Goal: Task Accomplishment & Management: Use online tool/utility

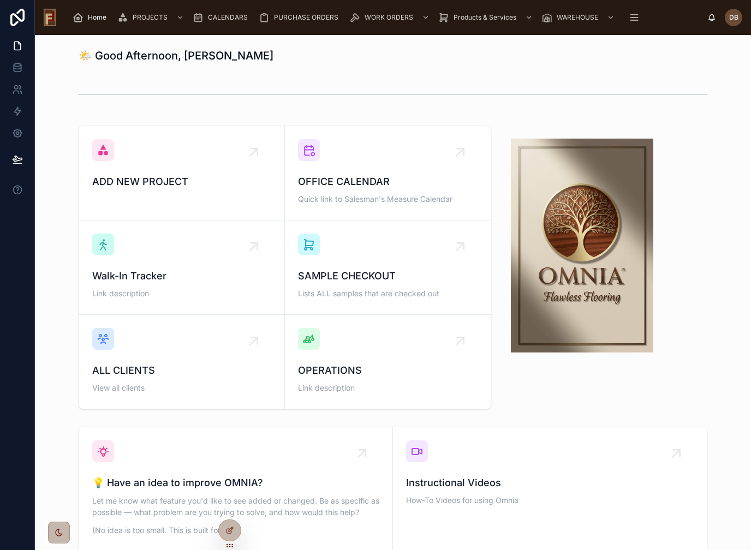
click at [91, 17] on span "Home" at bounding box center [97, 17] width 19 height 9
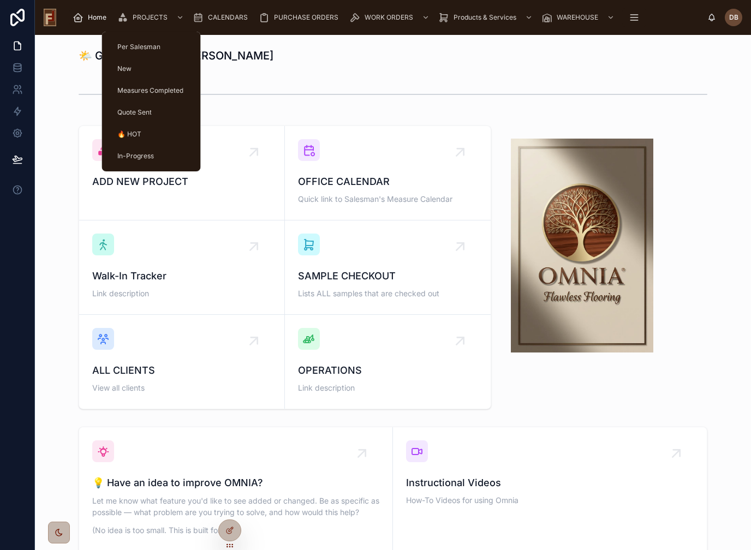
click at [145, 18] on span "PROJECTS" at bounding box center [150, 17] width 35 height 9
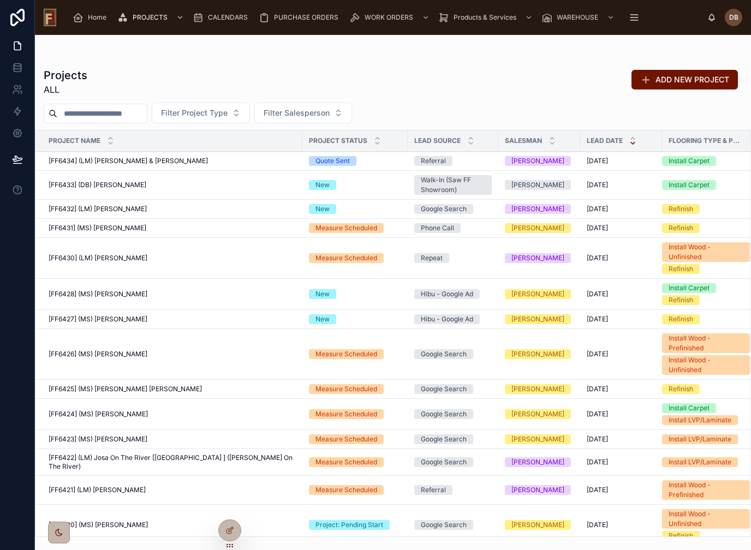
click at [140, 387] on span "[FF6425] (MS) Julie Dickson Gomez" at bounding box center [125, 389] width 153 height 9
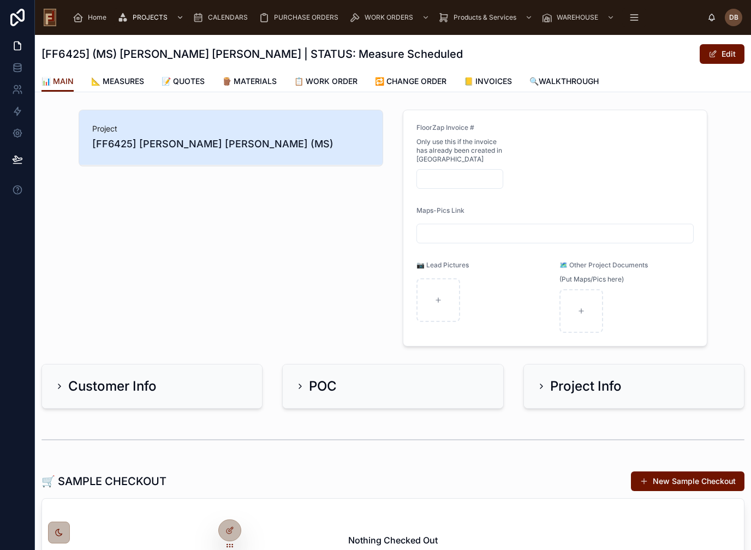
click at [194, 84] on span "📝 QUOTES" at bounding box center [183, 81] width 43 height 11
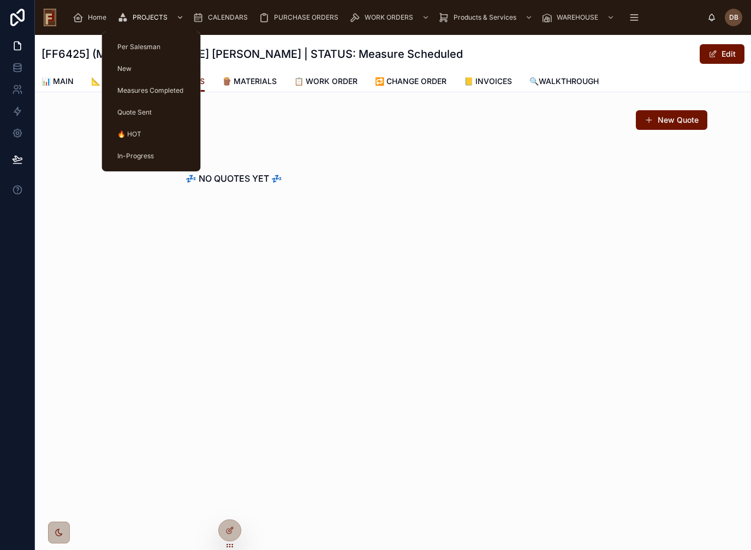
click at [138, 131] on span "🔥 HOT" at bounding box center [129, 134] width 24 height 9
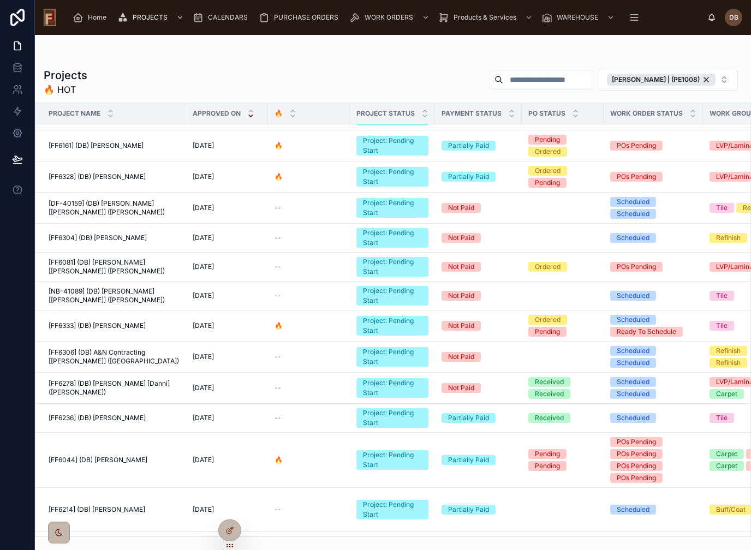
scroll to position [329, 0]
click at [128, 421] on span "[FF6236] (DB) Karen Gottschalk" at bounding box center [97, 418] width 97 height 9
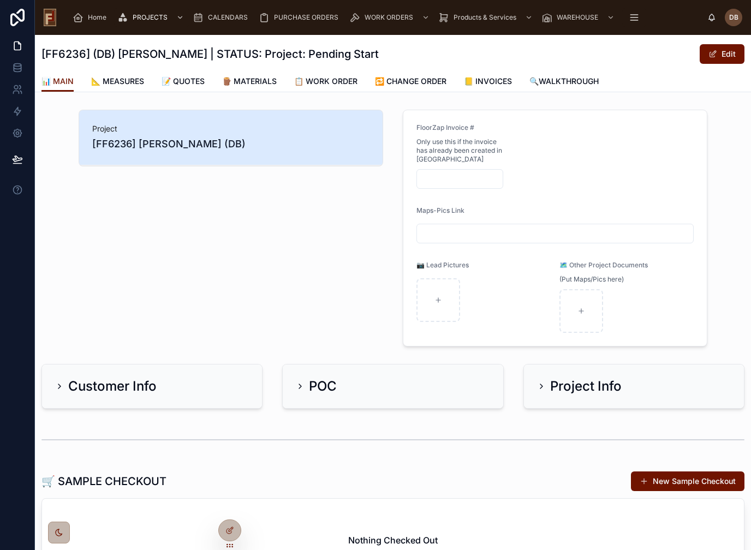
click at [197, 84] on span "📝 QUOTES" at bounding box center [183, 81] width 43 height 11
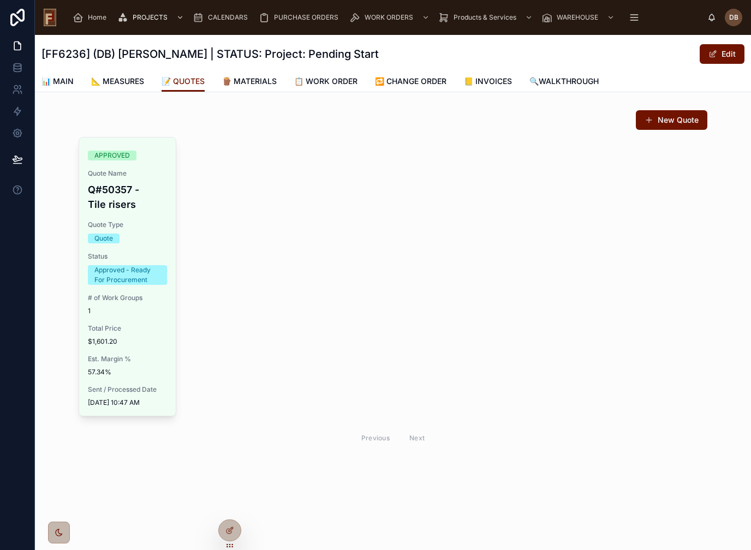
click at [143, 299] on span "# of Work Groups" at bounding box center [127, 298] width 79 height 9
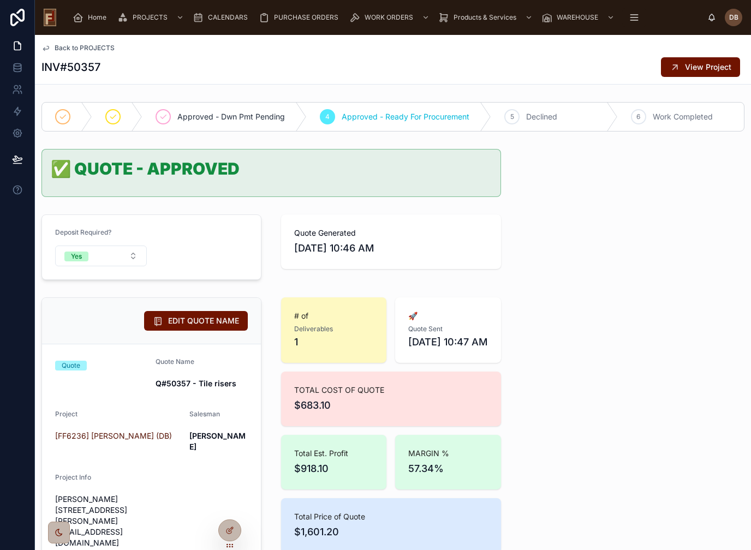
click at [92, 19] on span "Home" at bounding box center [97, 17] width 19 height 9
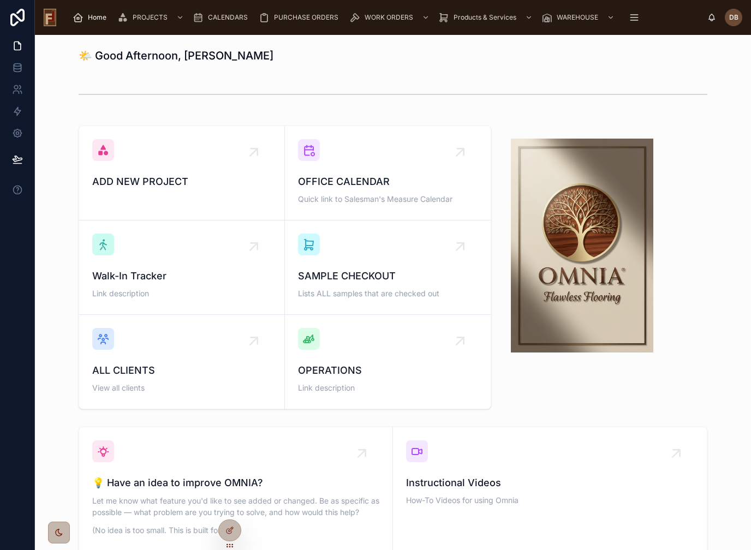
click at [92, 19] on span "Home" at bounding box center [97, 17] width 19 height 9
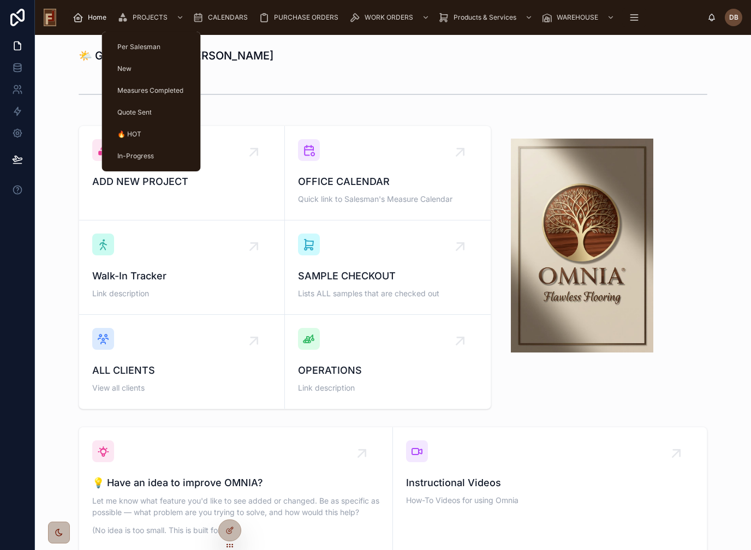
click at [129, 133] on span "🔥 HOT" at bounding box center [129, 134] width 24 height 9
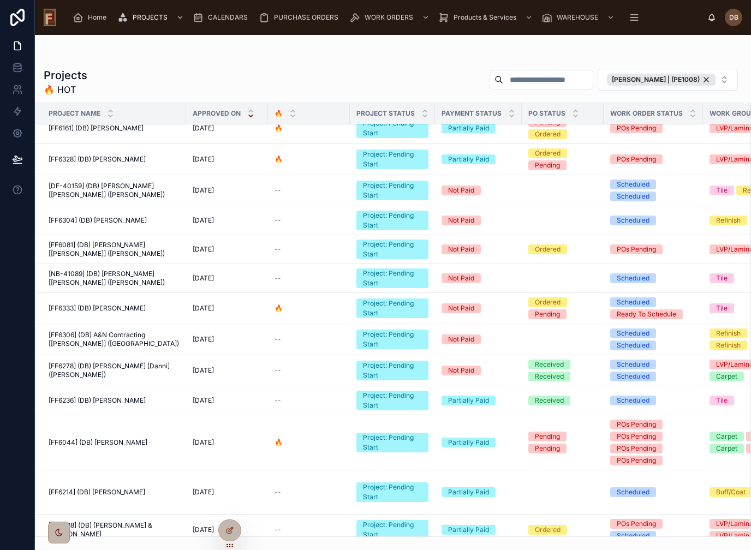
scroll to position [345, 0]
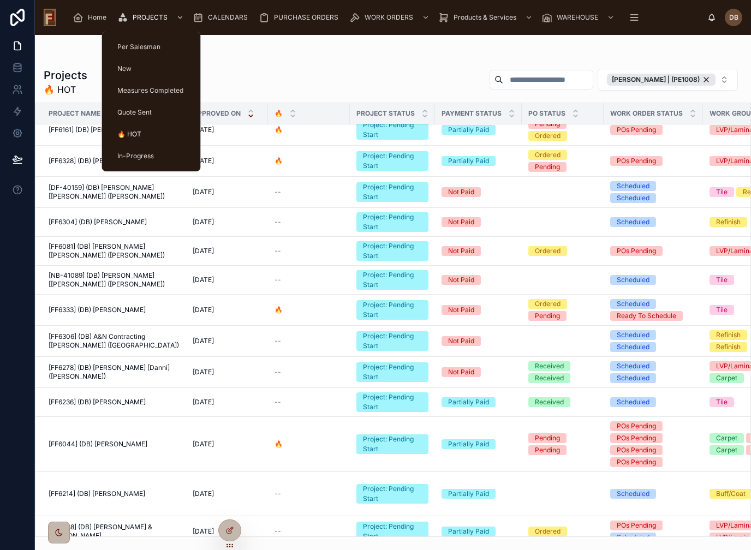
click at [142, 19] on span "PROJECTS" at bounding box center [150, 17] width 35 height 9
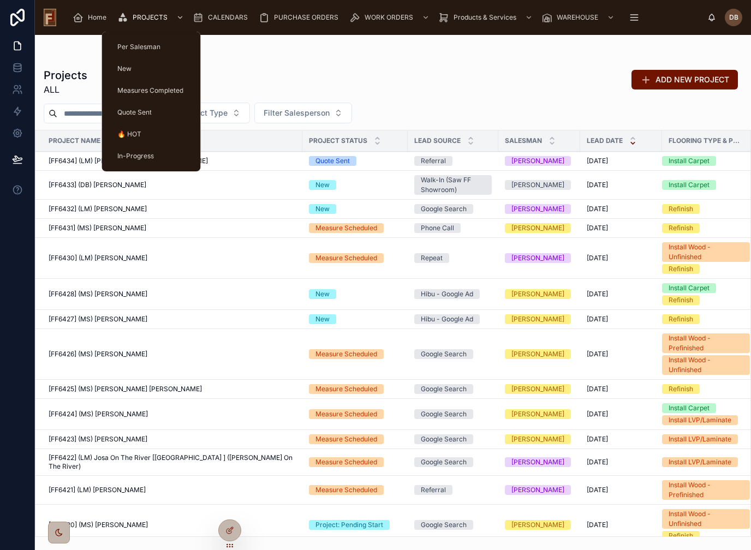
click at [143, 110] on span "Quote Sent" at bounding box center [134, 112] width 34 height 9
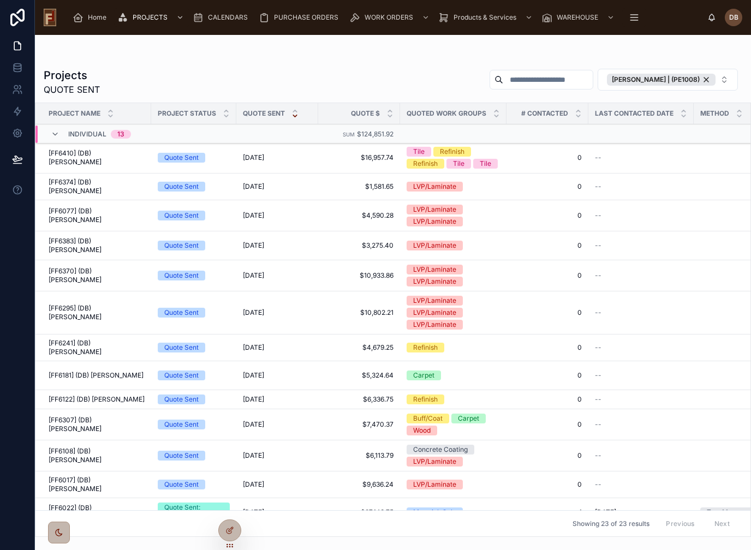
click at [105, 275] on td "[FF6370] (DB) Gary Seibak [FF6370] (DB) Gary Seibak" at bounding box center [93, 275] width 116 height 31
click at [94, 267] on span "[FF6370] (DB) Gary Seibak" at bounding box center [97, 275] width 96 height 17
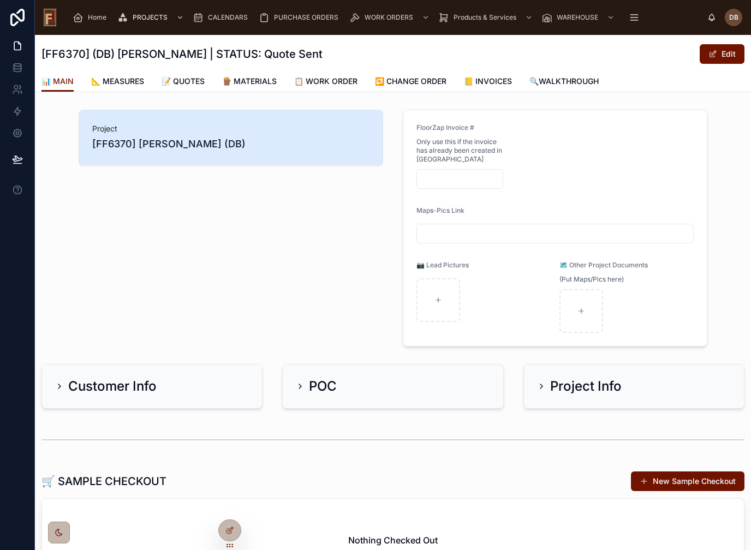
click at [197, 80] on span "📝 QUOTES" at bounding box center [183, 81] width 43 height 11
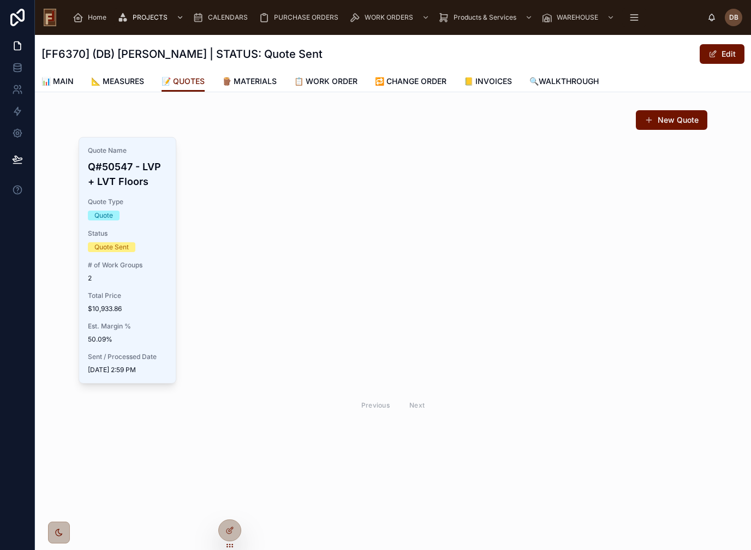
click at [129, 266] on span "# of Work Groups" at bounding box center [127, 265] width 79 height 9
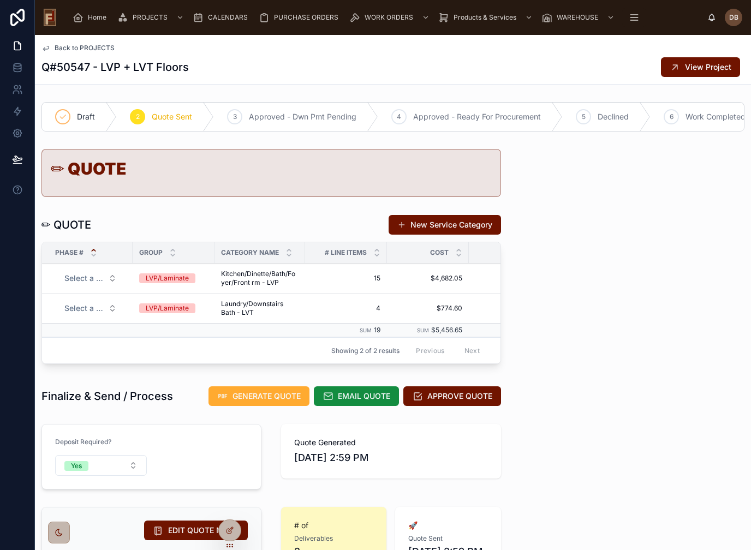
click at [186, 277] on div "LVP/Laminate" at bounding box center [167, 278] width 43 height 10
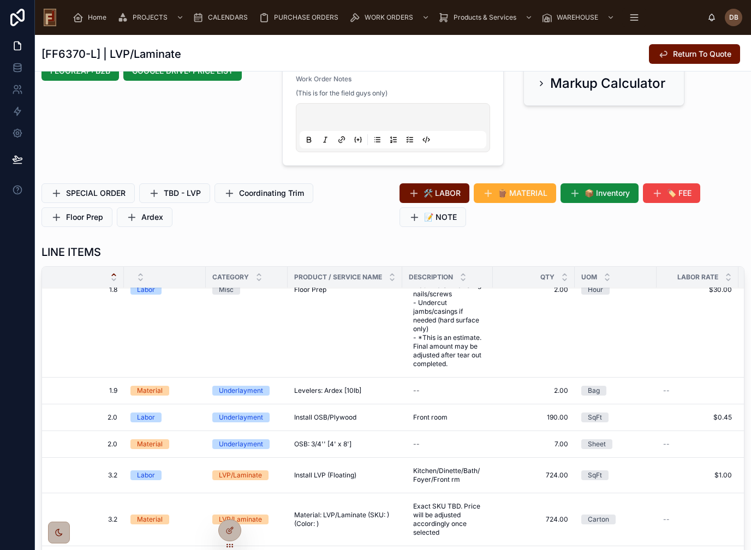
scroll to position [378, 0]
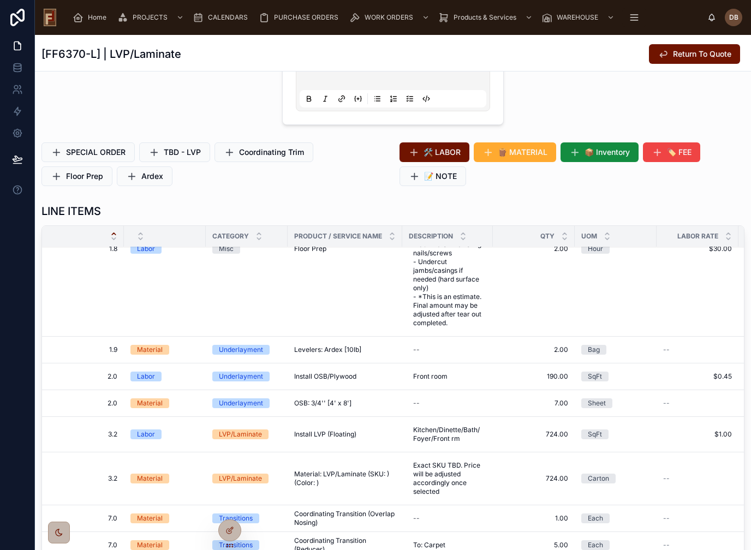
click at [329, 277] on td "Floor Prep Floor Prep" at bounding box center [345, 249] width 115 height 175
click at [284, 370] on td "Underlayment" at bounding box center [247, 377] width 82 height 27
click at [315, 364] on td "Install OSB/Plywood Install OSB/Plywood" at bounding box center [345, 377] width 115 height 27
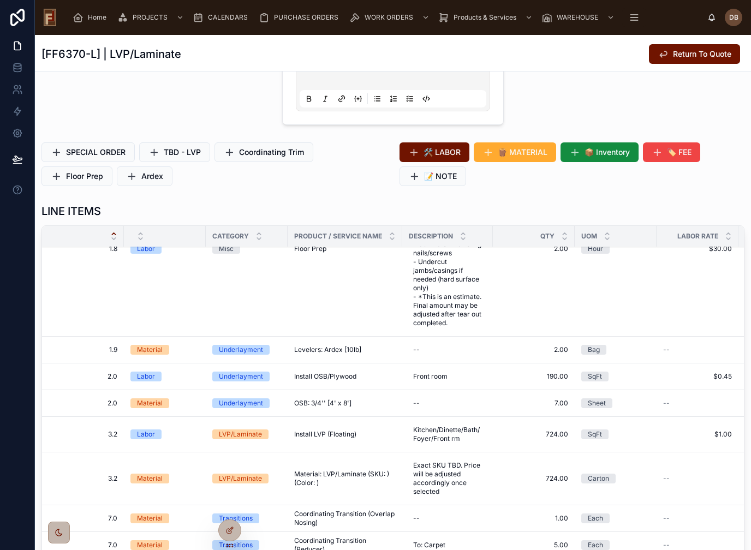
click at [429, 342] on div "--" at bounding box center [448, 349] width 78 height 17
click at [534, 366] on icon "button" at bounding box center [531, 364] width 9 height 9
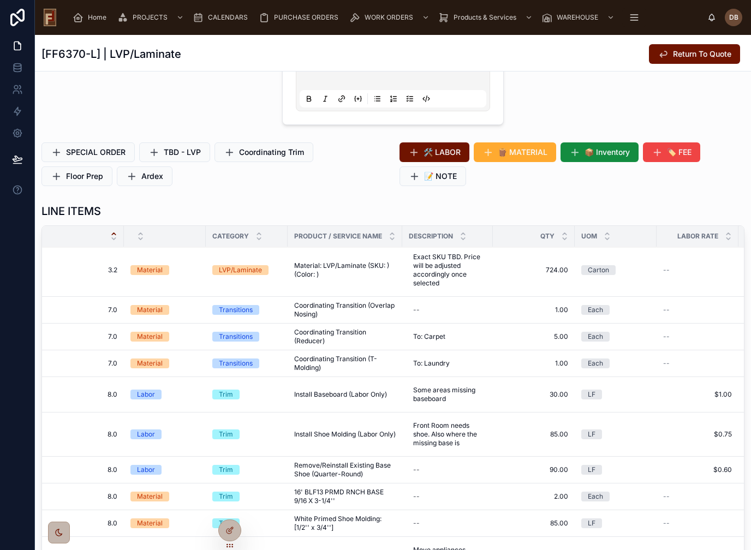
scroll to position [294, 0]
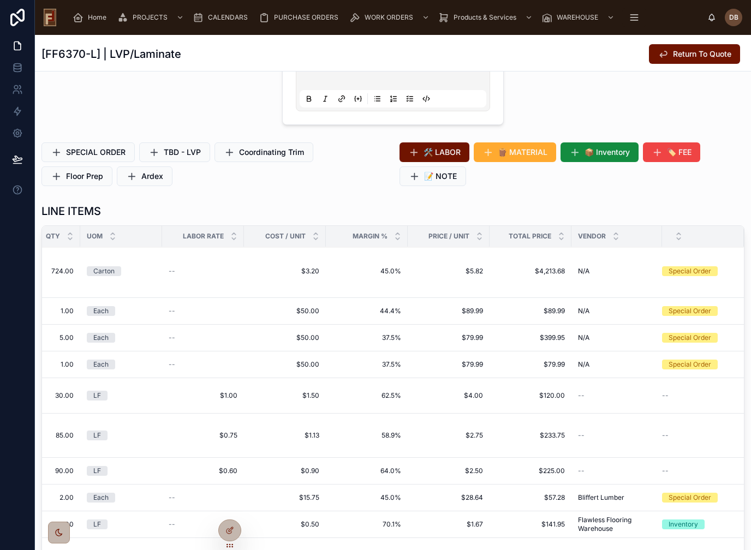
click at [592, 277] on td "N/A N/A" at bounding box center [616, 271] width 91 height 53
click at [616, 279] on td "N/A N/A" at bounding box center [617, 271] width 91 height 53
click at [515, 313] on span "$89.99" at bounding box center [531, 311] width 69 height 9
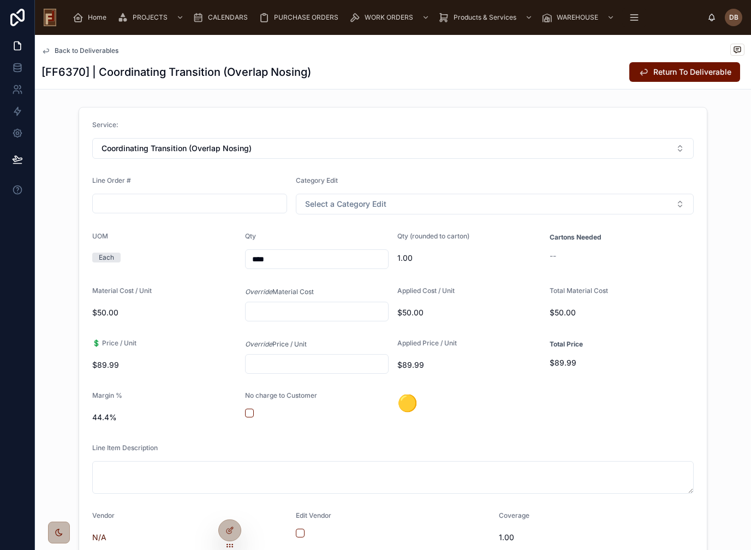
click at [97, 48] on span "Back to Deliverables" at bounding box center [87, 50] width 64 height 9
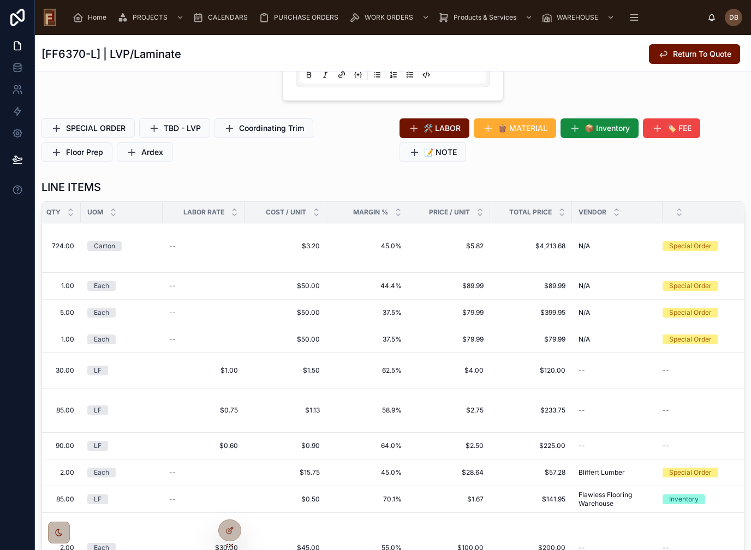
scroll to position [293, 494]
click at [606, 373] on div "--" at bounding box center [618, 371] width 78 height 9
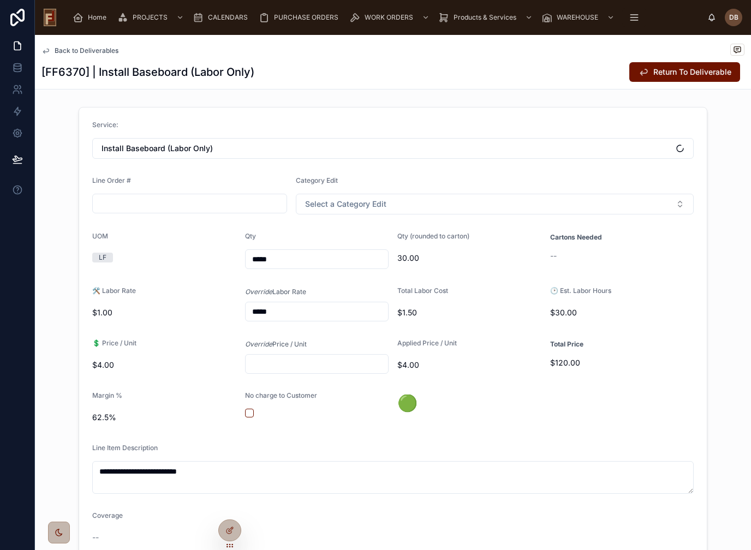
click at [683, 75] on span "Return To Deliverable" at bounding box center [692, 72] width 78 height 11
